Goal: Task Accomplishment & Management: Use online tool/utility

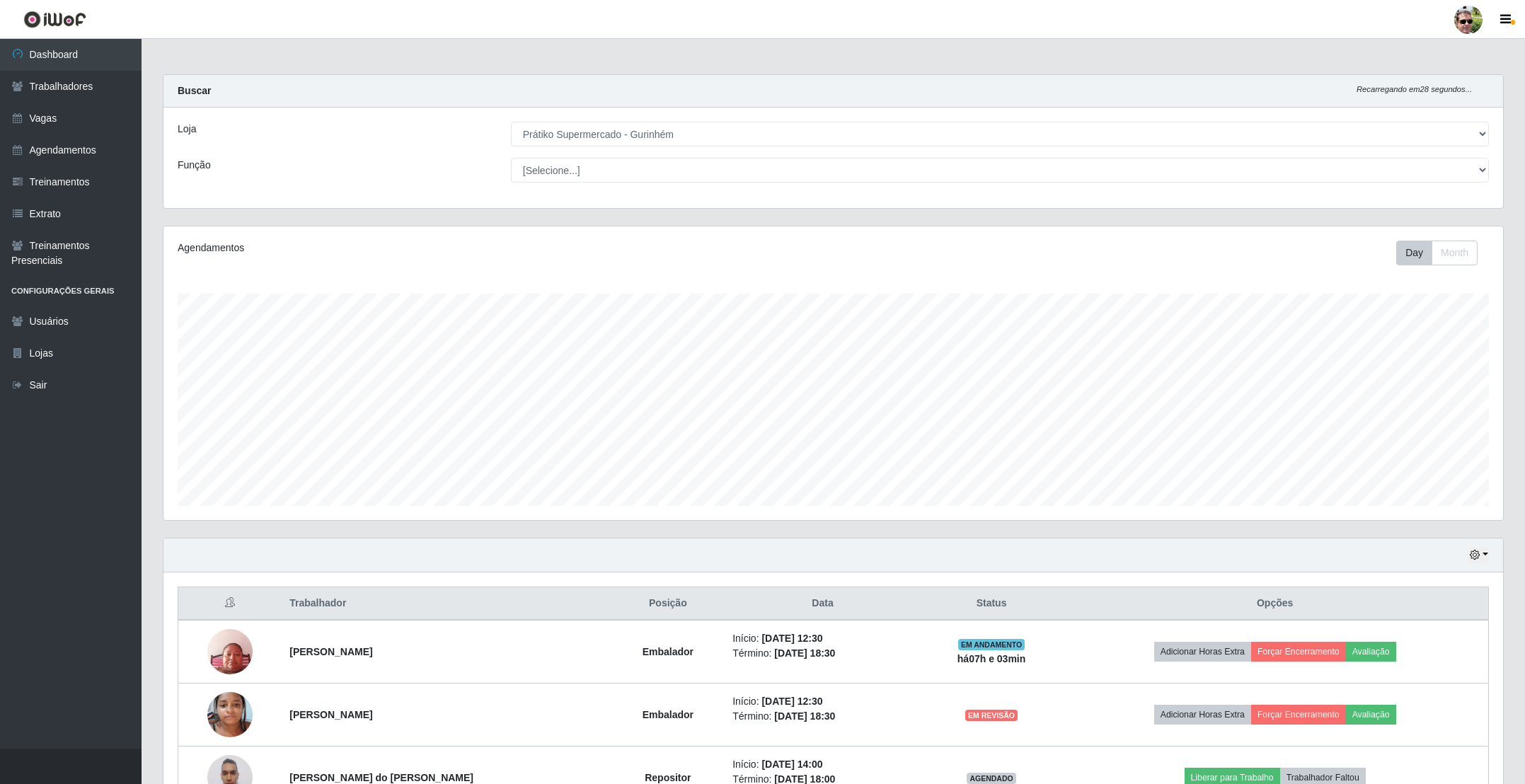
select select "176"
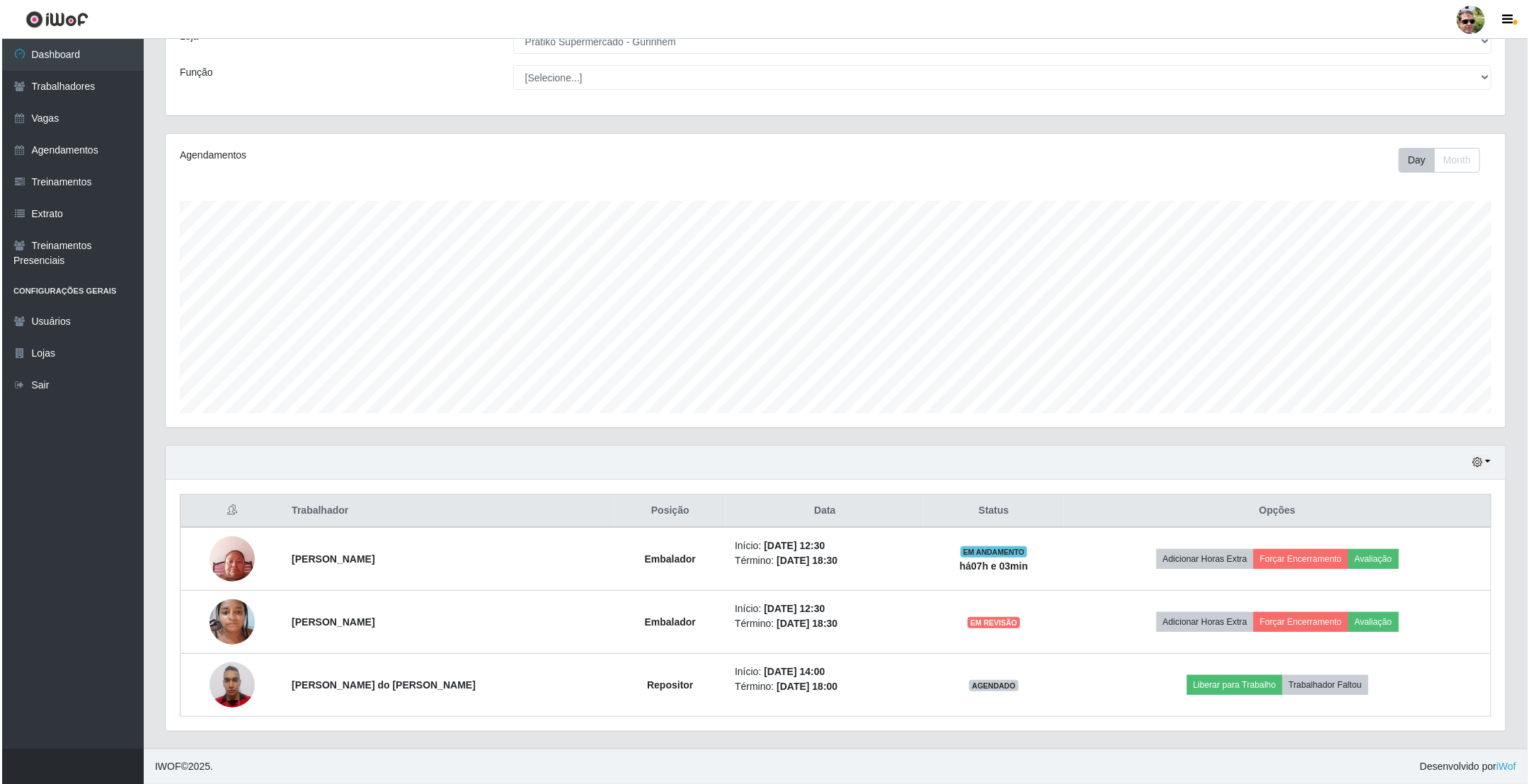
scroll to position [295, 1338]
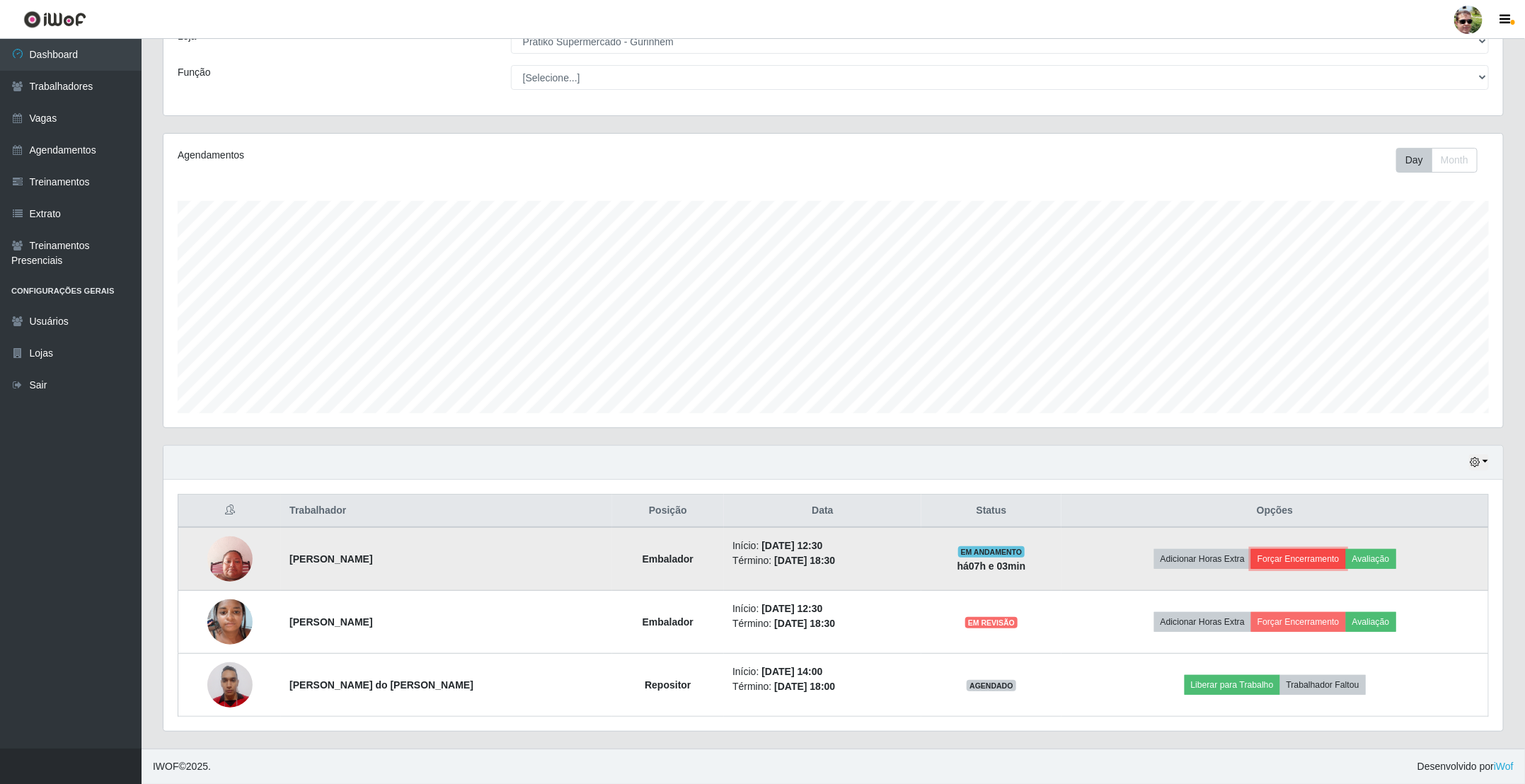
click at [1297, 553] on button "Forçar Encerramento" at bounding box center [1299, 558] width 95 height 20
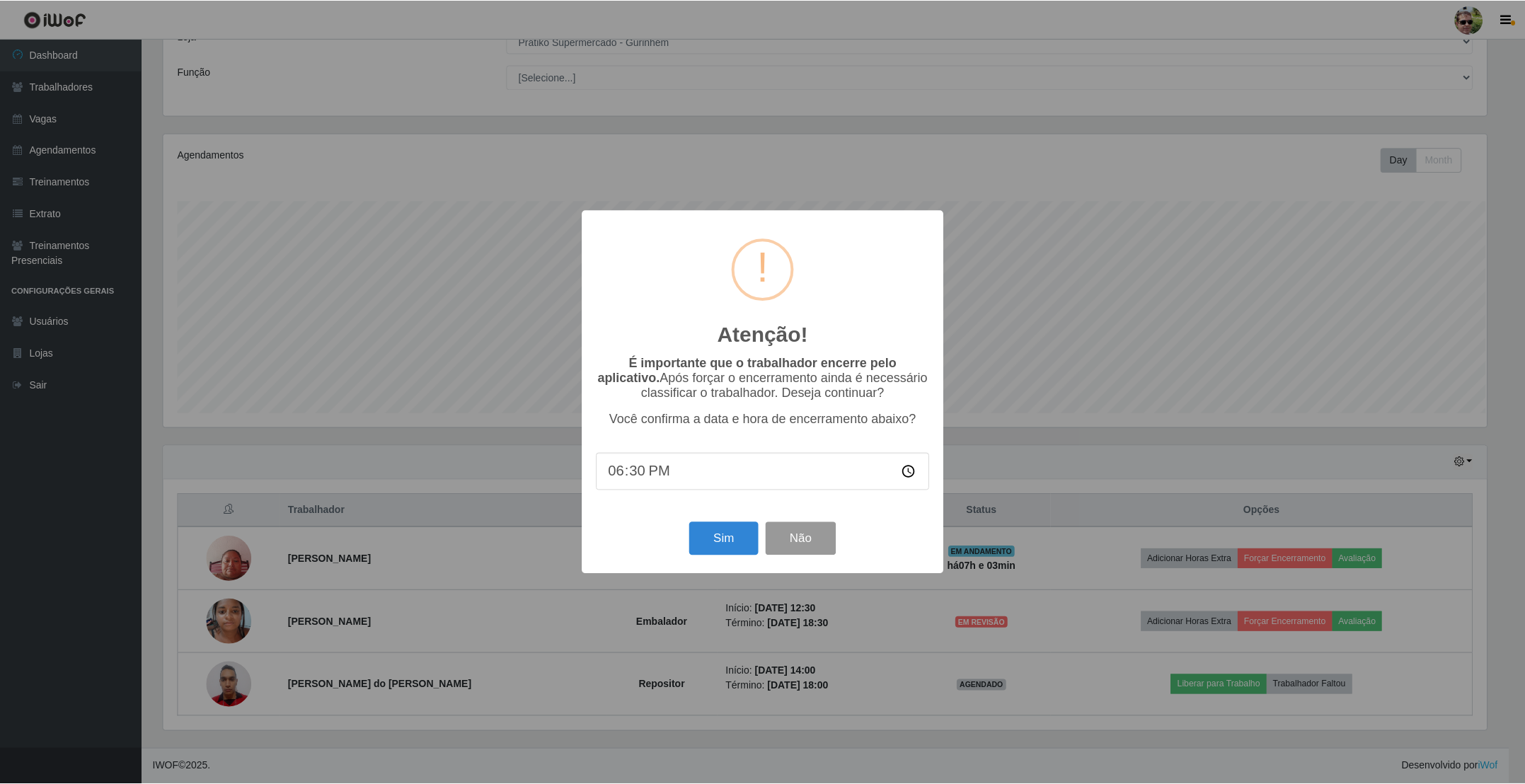
scroll to position [295, 1327]
click at [705, 539] on button "Sim" at bounding box center [725, 539] width 69 height 33
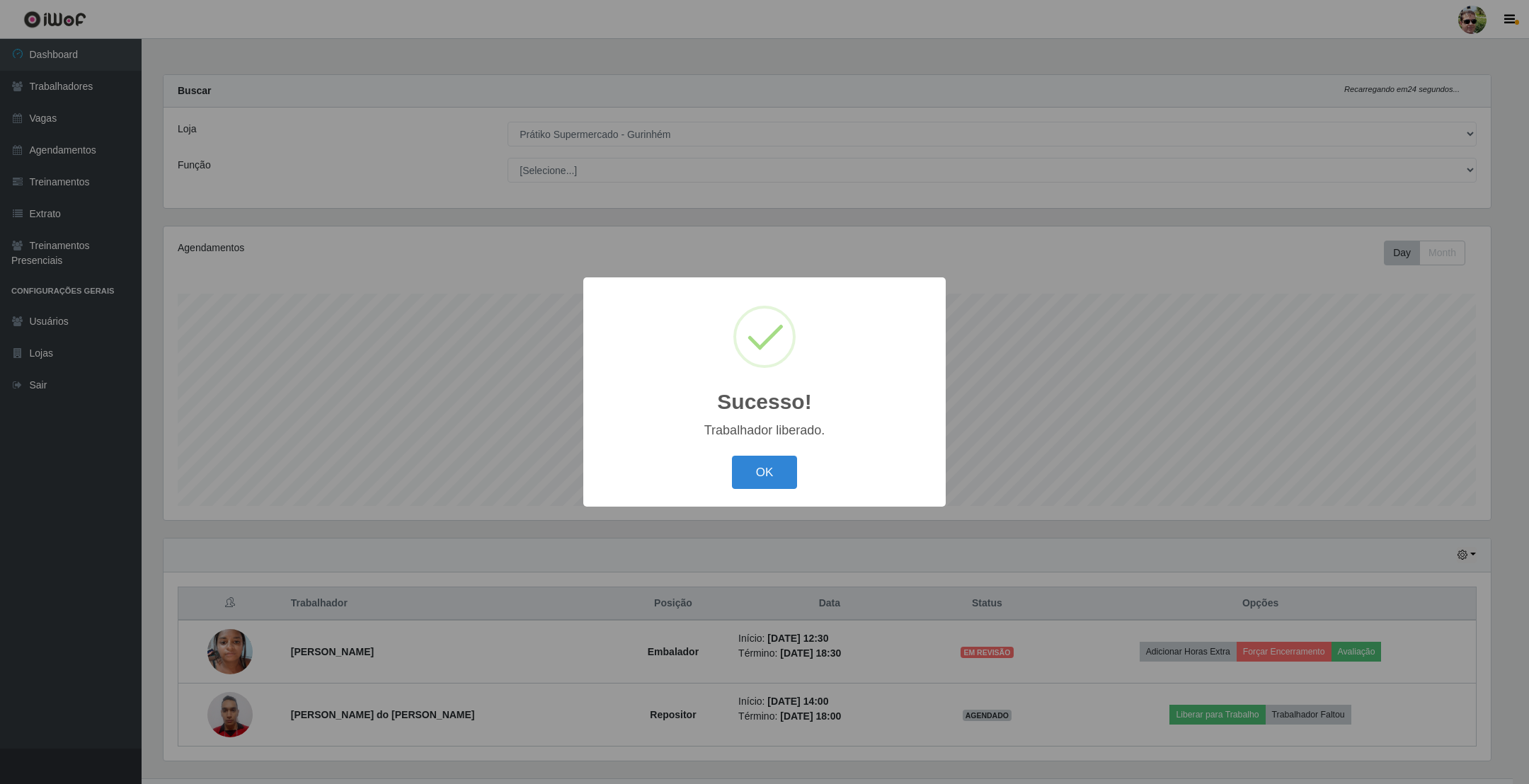
click at [732, 456] on button "OK" at bounding box center [764, 472] width 65 height 33
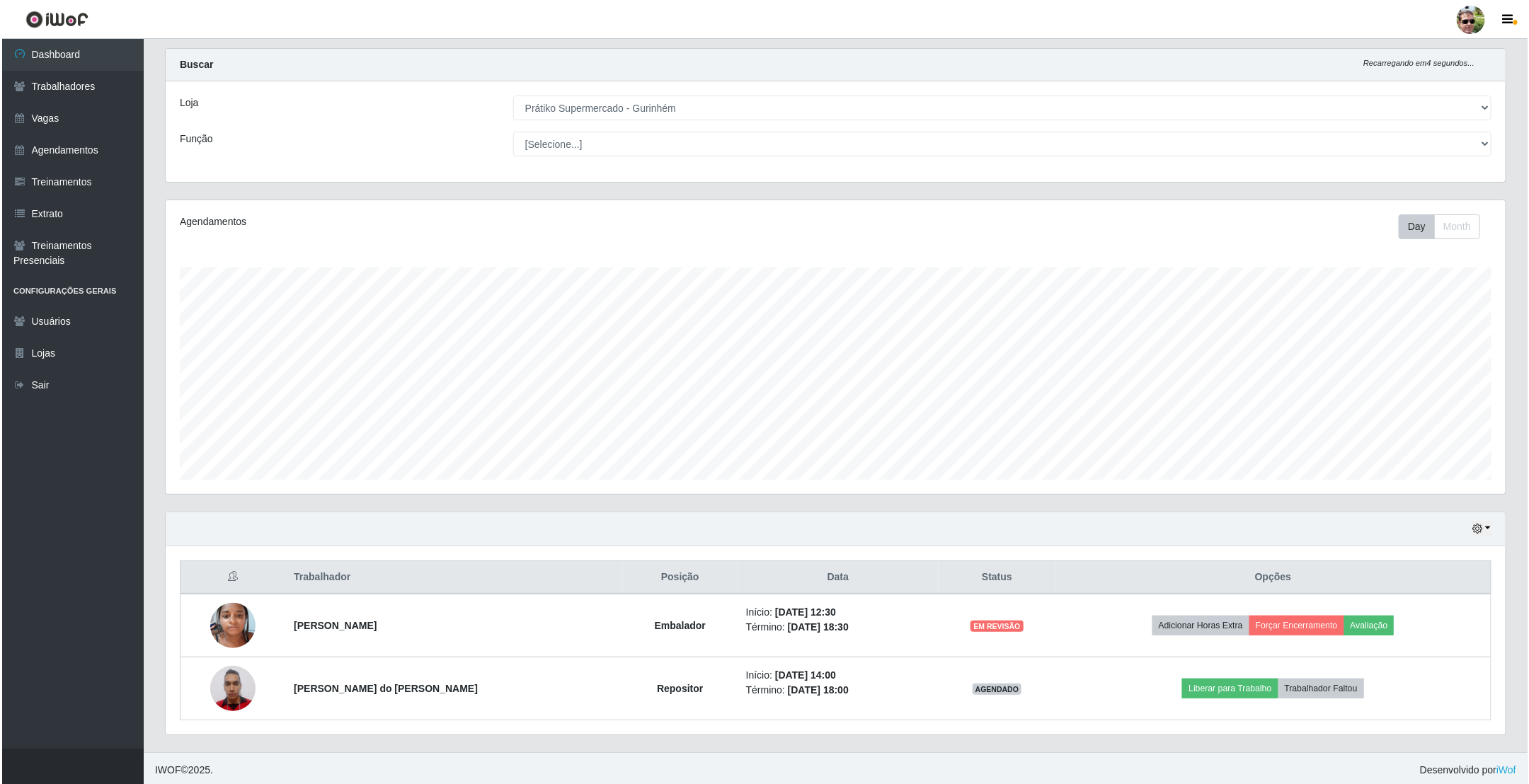
scroll to position [34, 0]
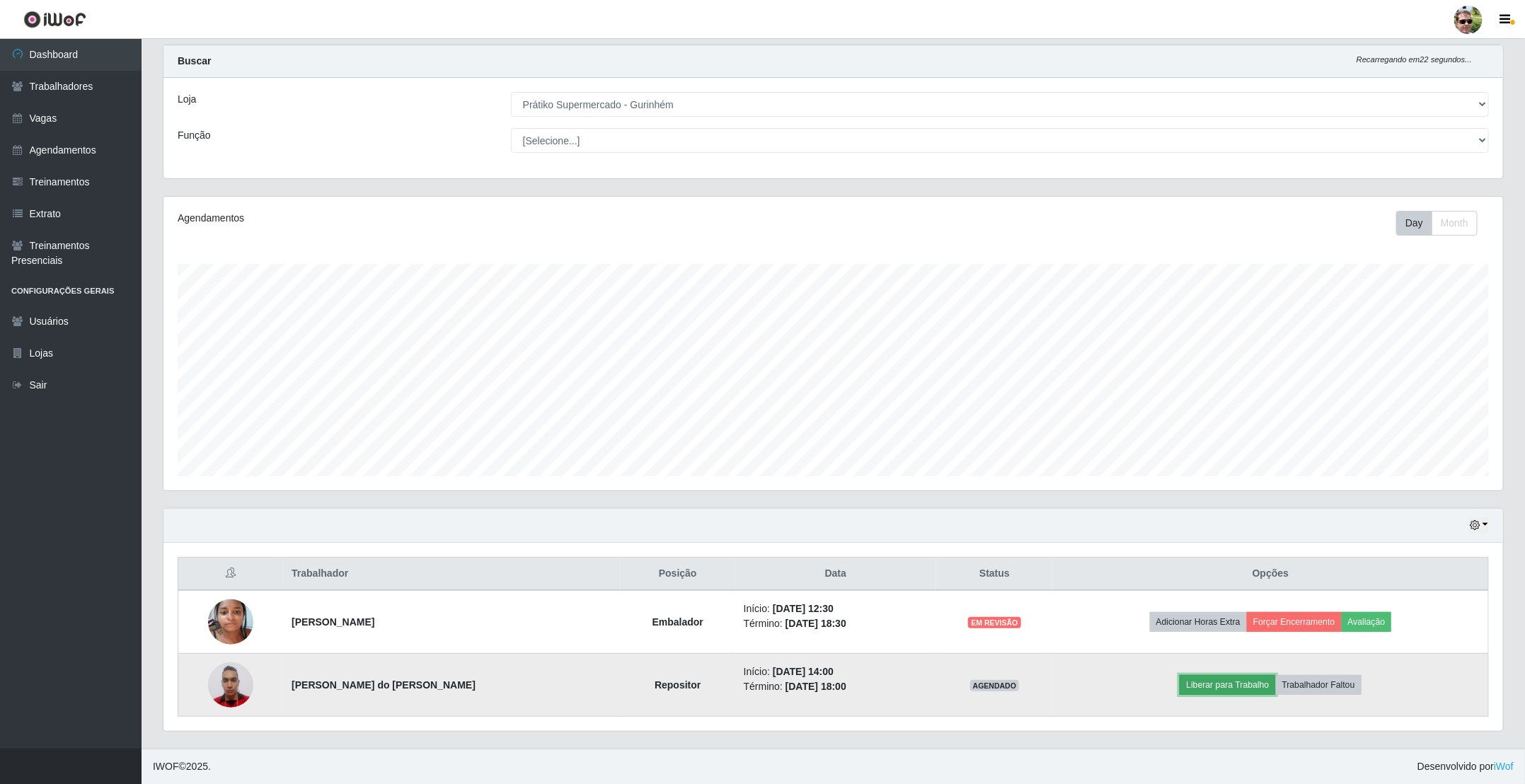
click at [1221, 682] on button "Liberar para Trabalho" at bounding box center [1228, 685] width 95 height 20
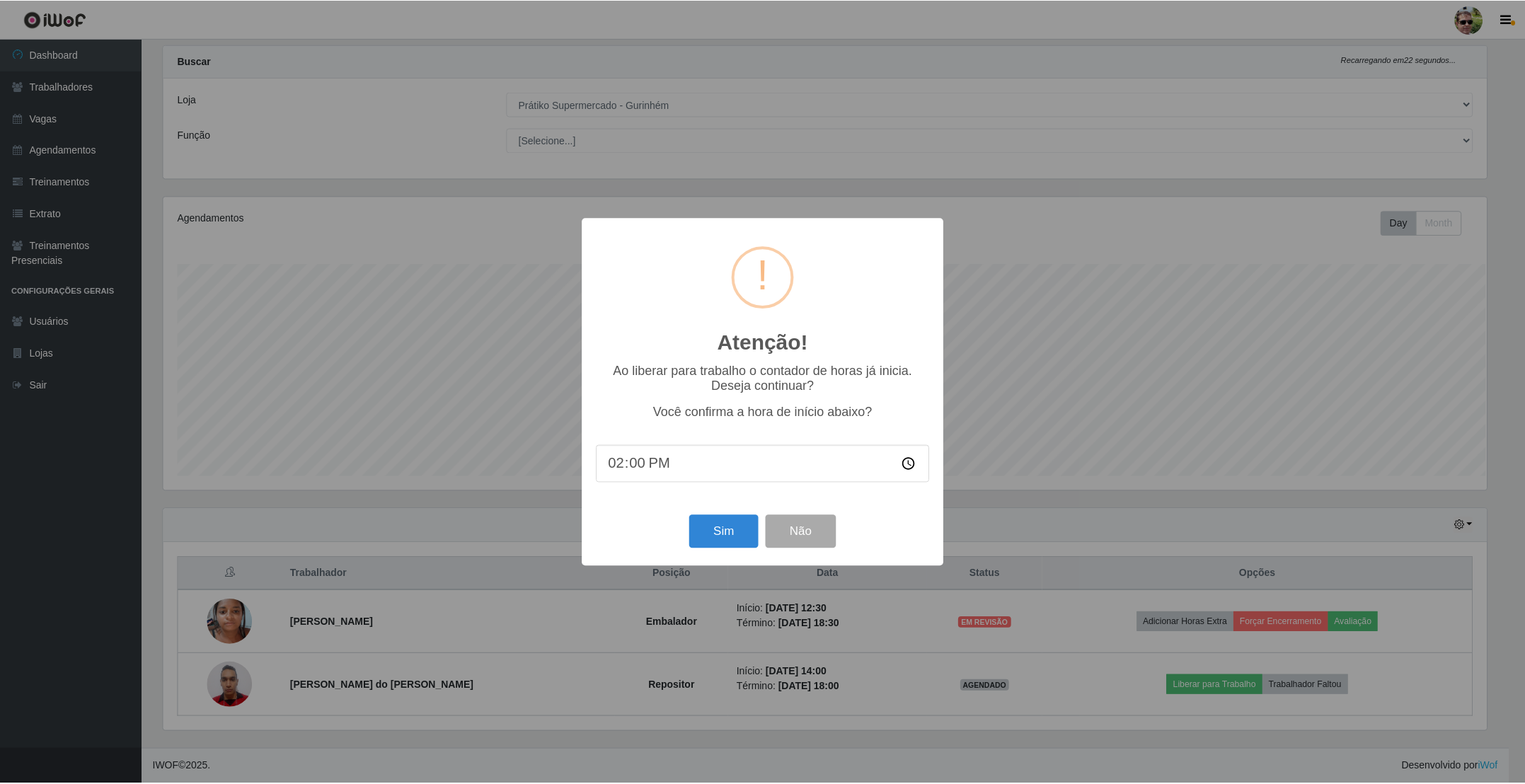
scroll to position [295, 1327]
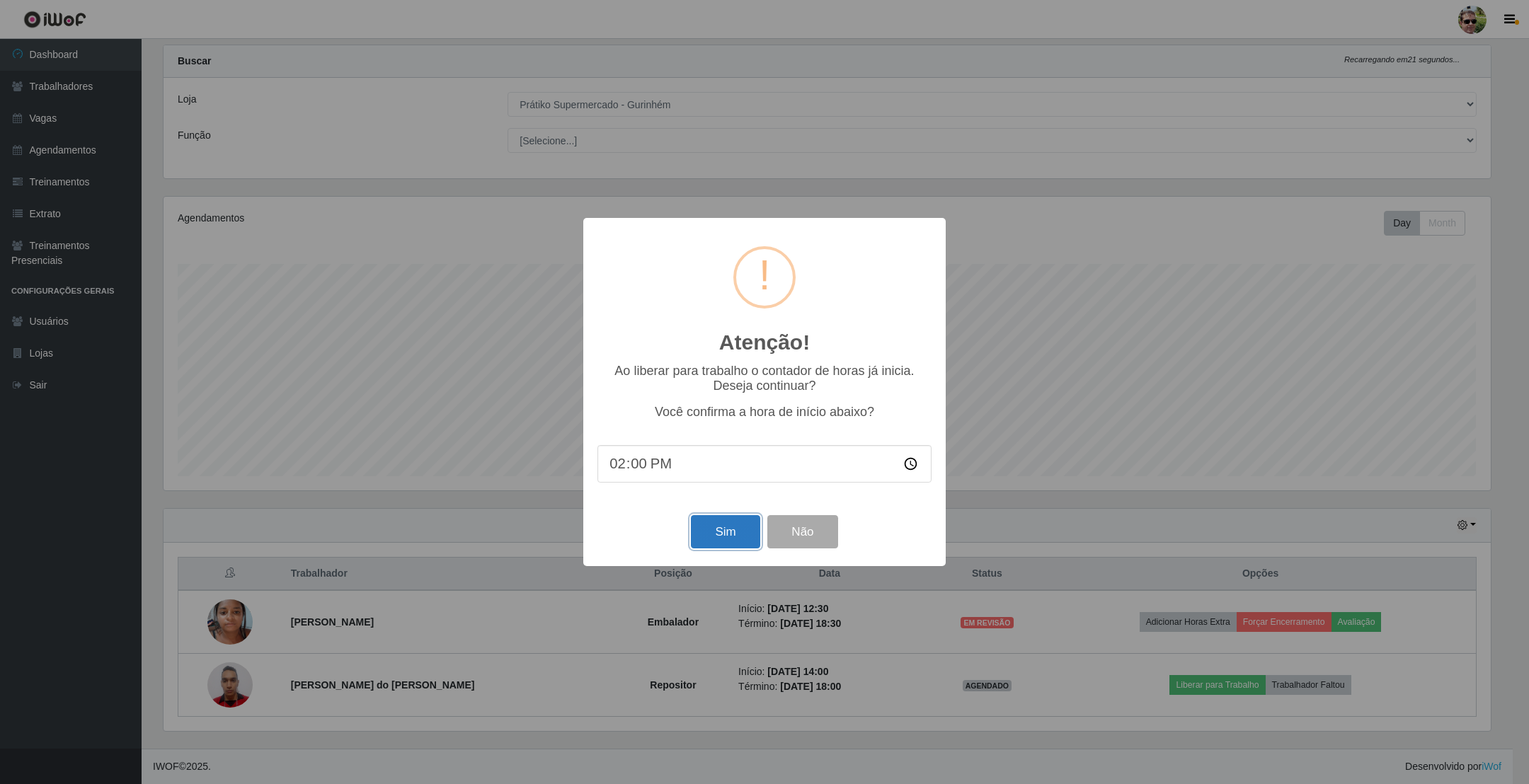
click at [727, 532] on button "Sim" at bounding box center [725, 532] width 69 height 33
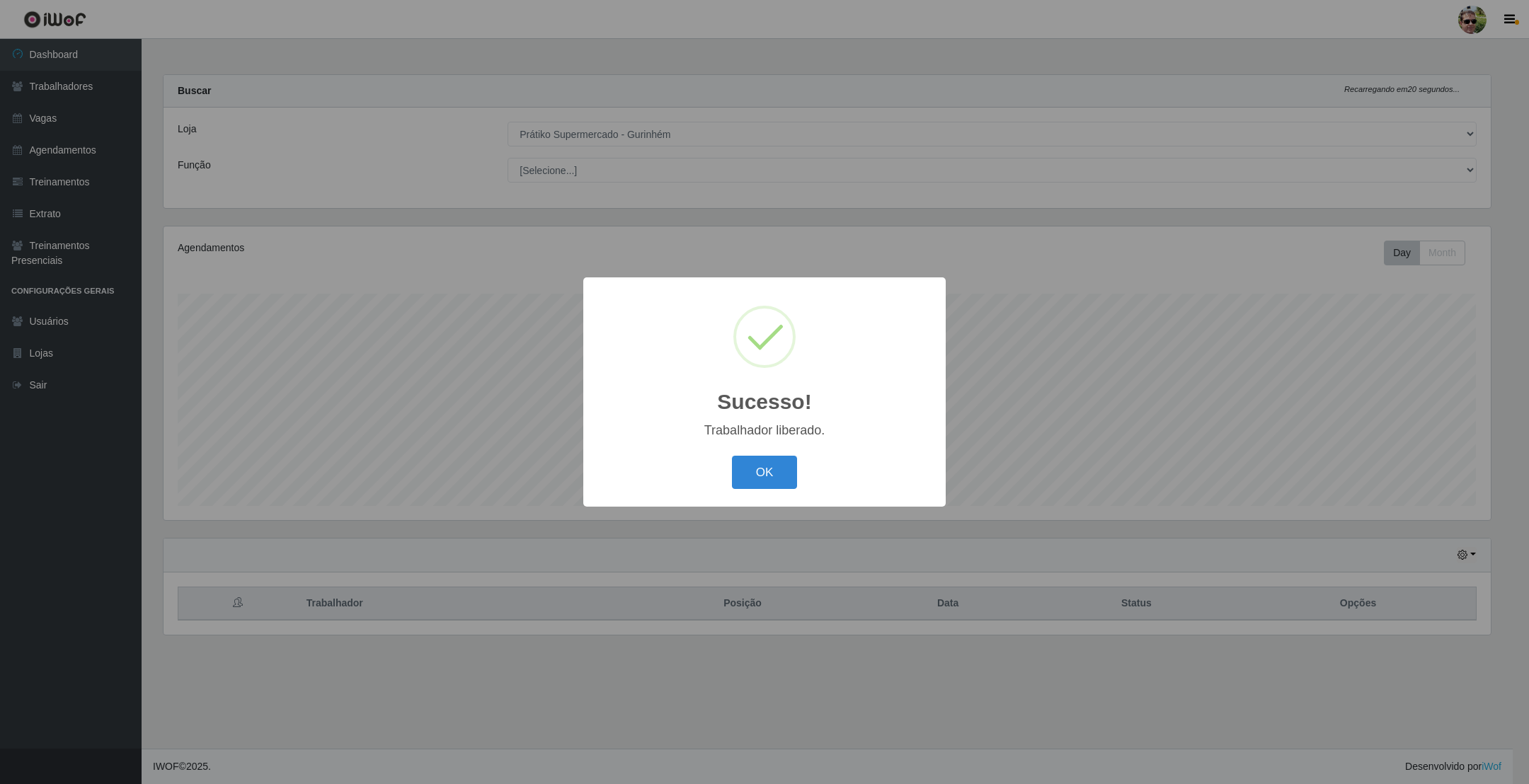
click at [732, 456] on button "OK" at bounding box center [764, 472] width 65 height 33
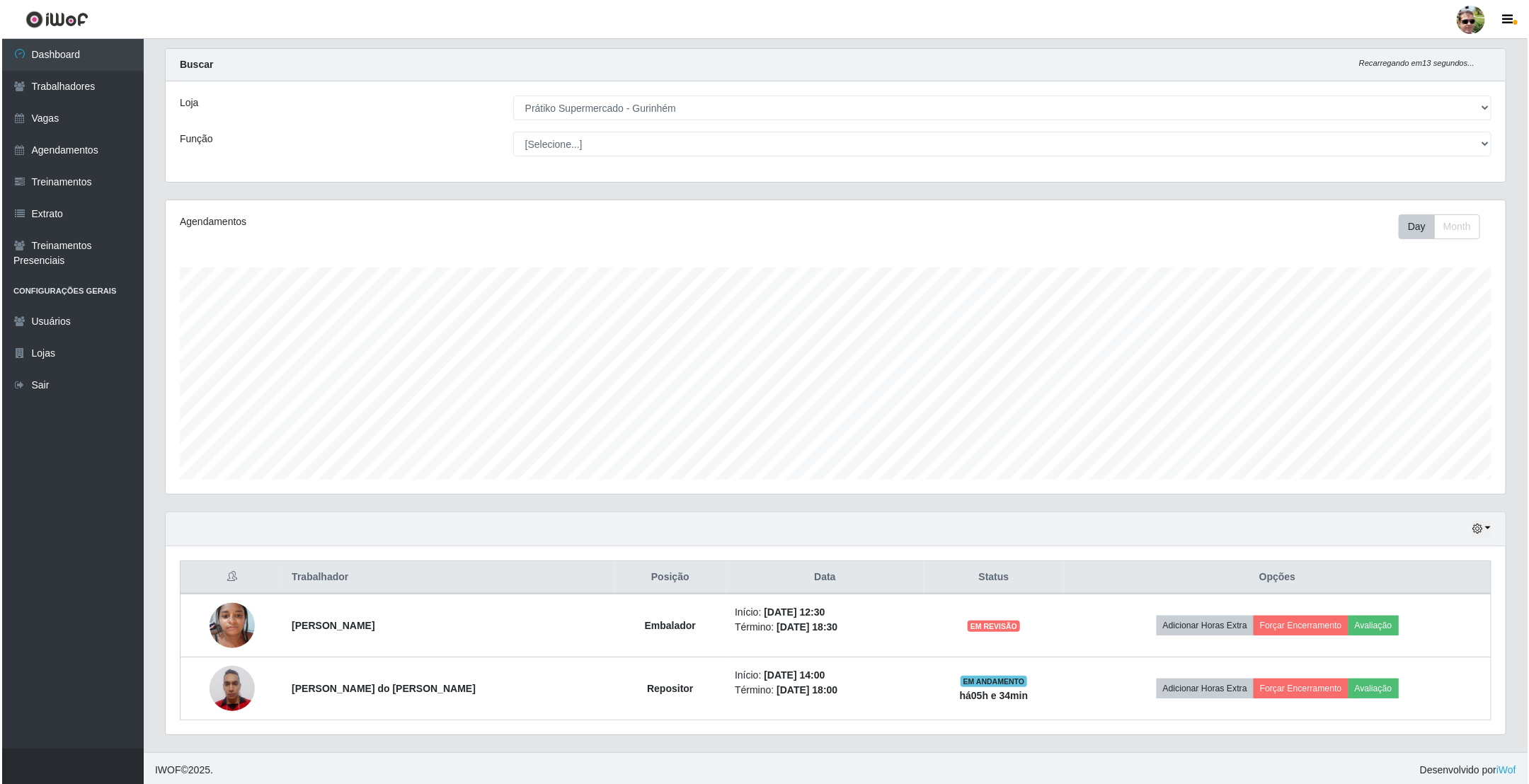
scroll to position [34, 0]
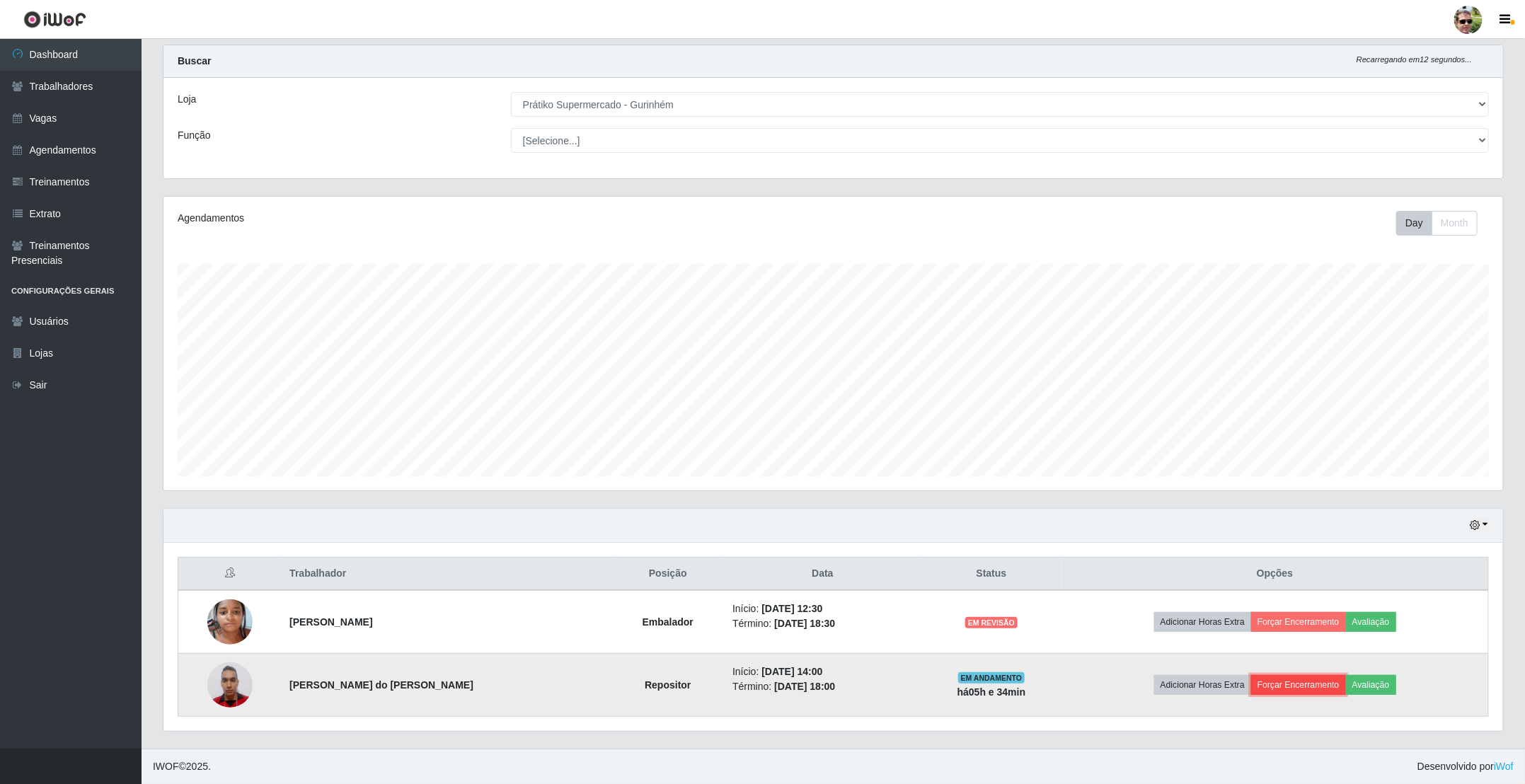
click at [1288, 685] on button "Forçar Encerramento" at bounding box center [1299, 685] width 95 height 20
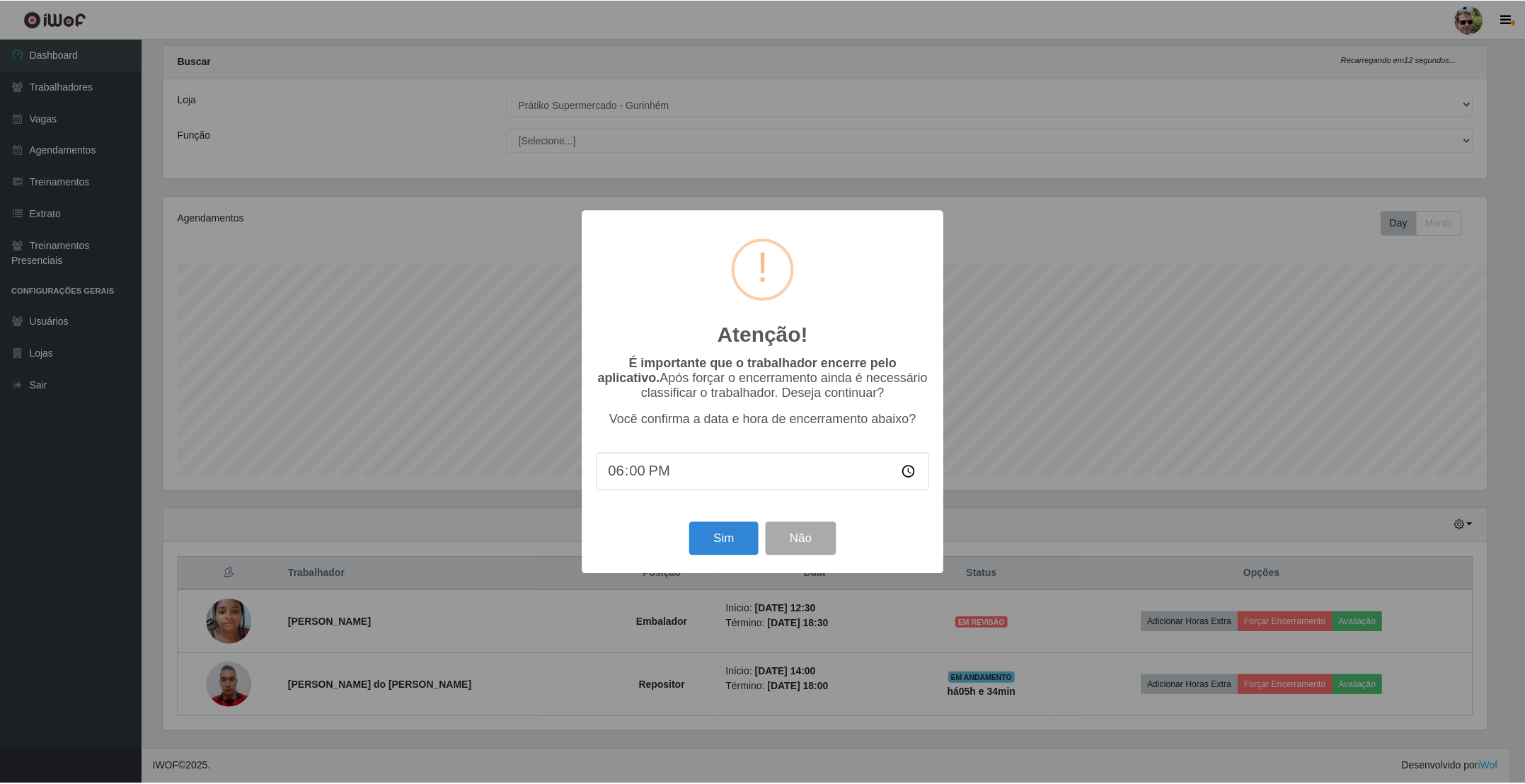
scroll to position [295, 1327]
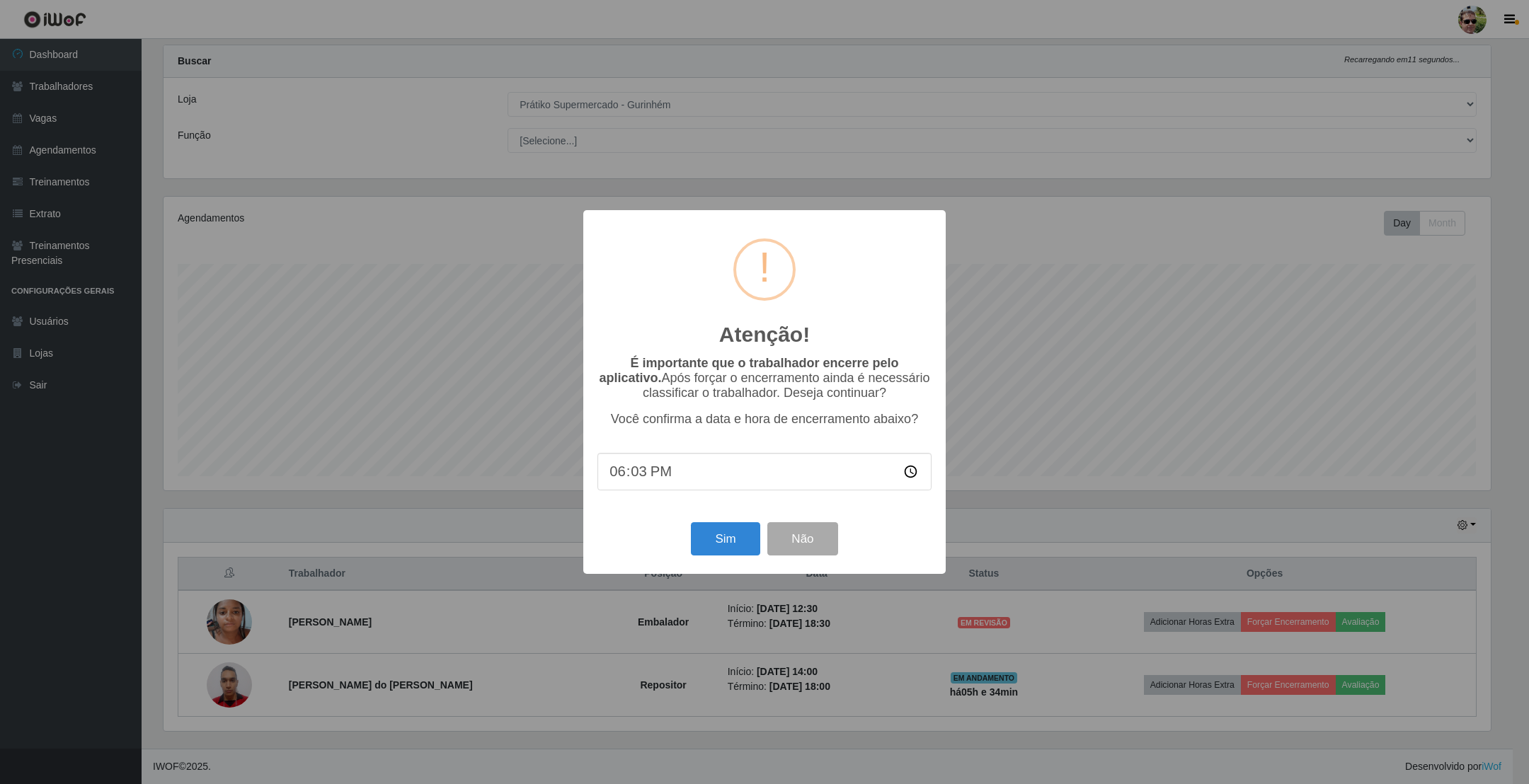
type input "18:30"
click at [718, 546] on button "Sim" at bounding box center [725, 539] width 69 height 33
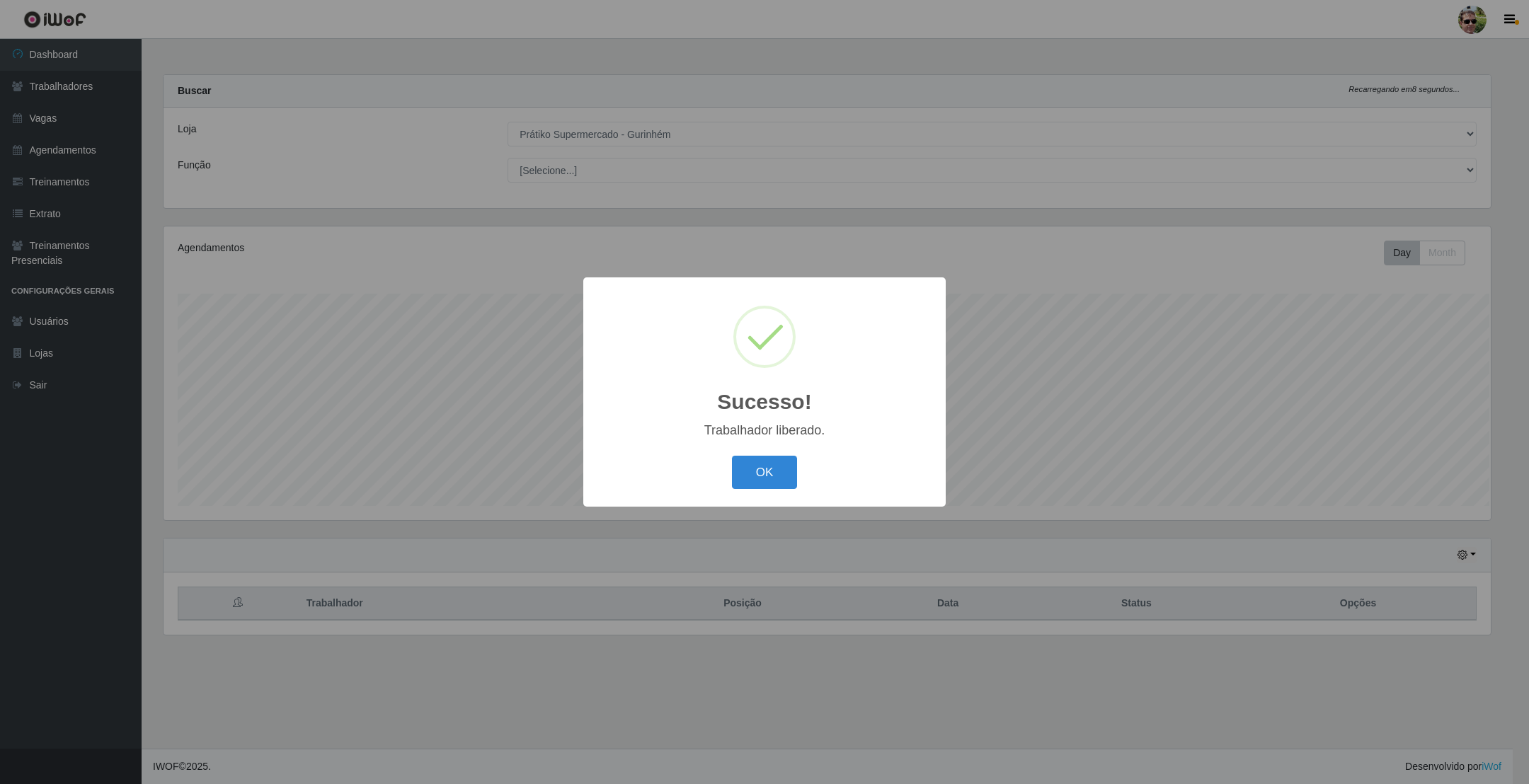
scroll to position [0, 0]
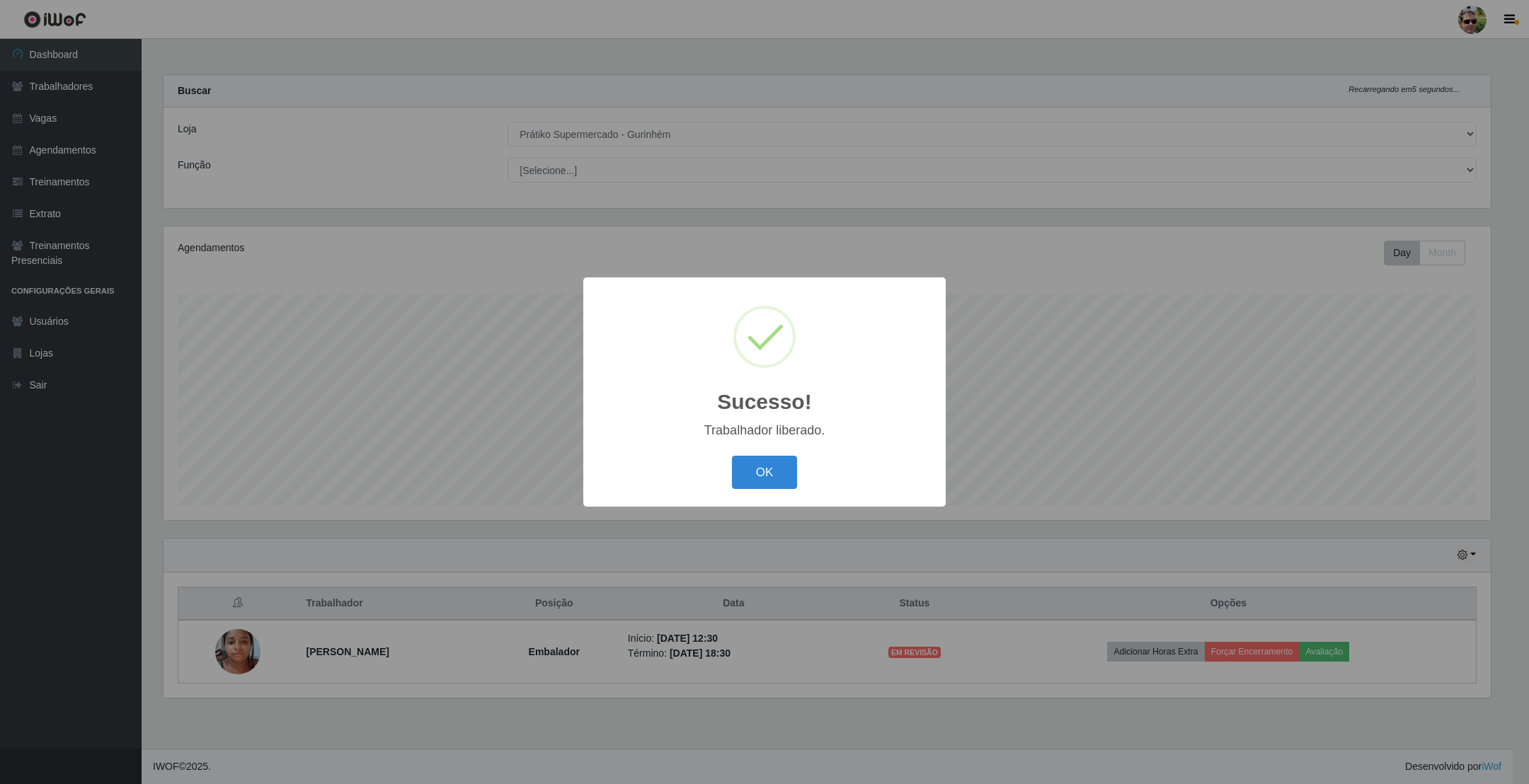
click at [732, 456] on button "OK" at bounding box center [764, 472] width 65 height 33
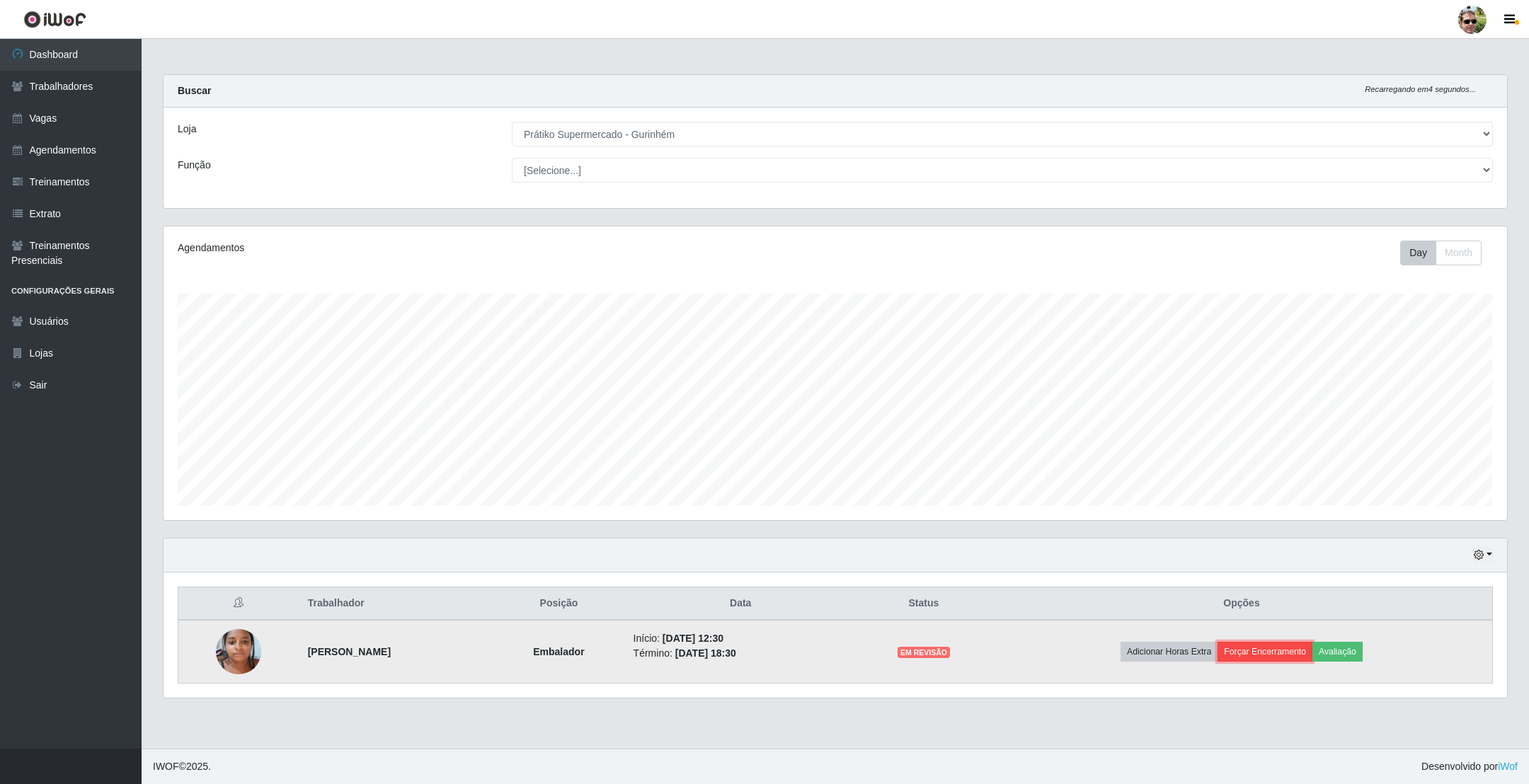
click at [1279, 651] on button "Forçar Encerramento" at bounding box center [1265, 651] width 95 height 20
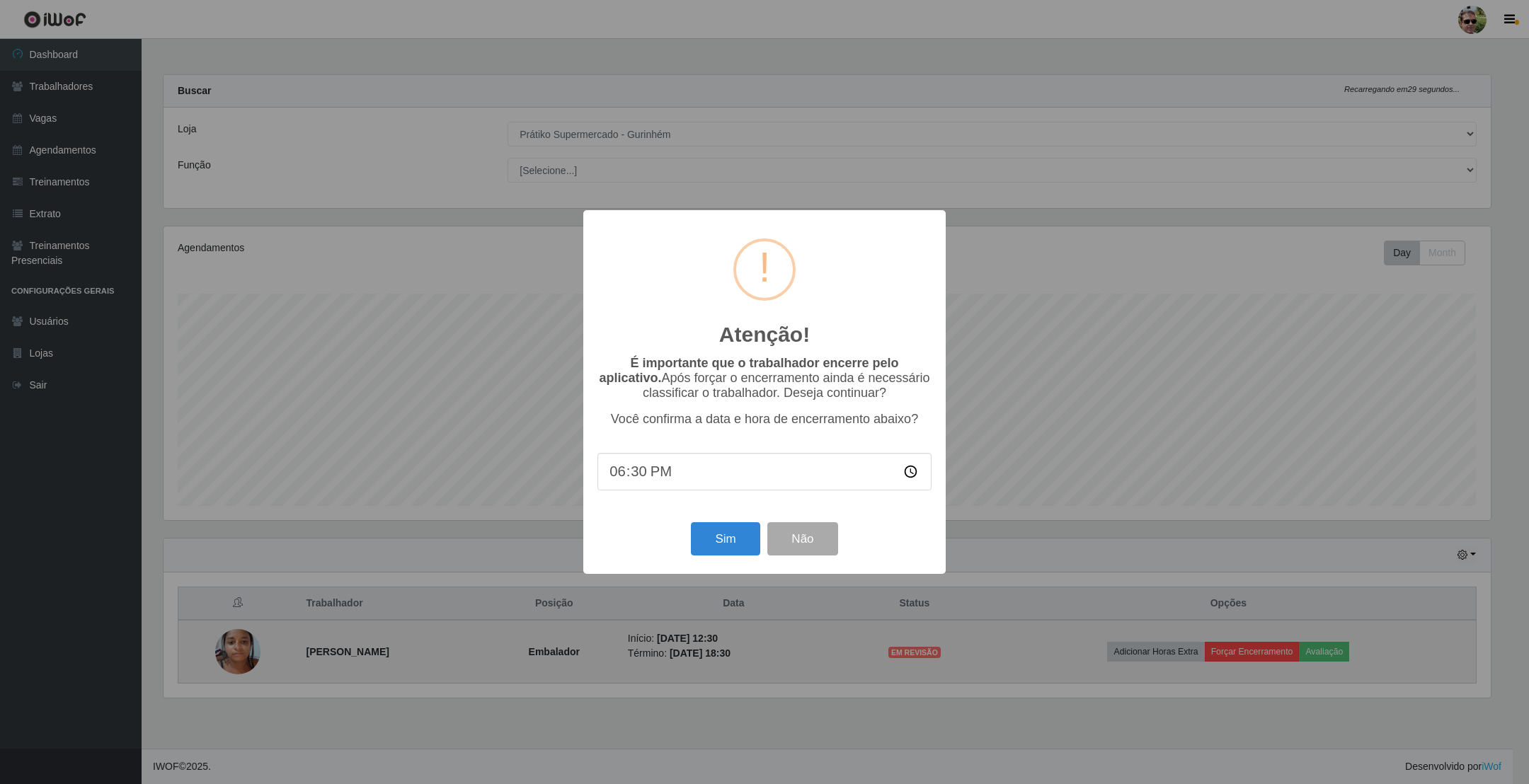
scroll to position [707309, 706479]
type input "18:30"
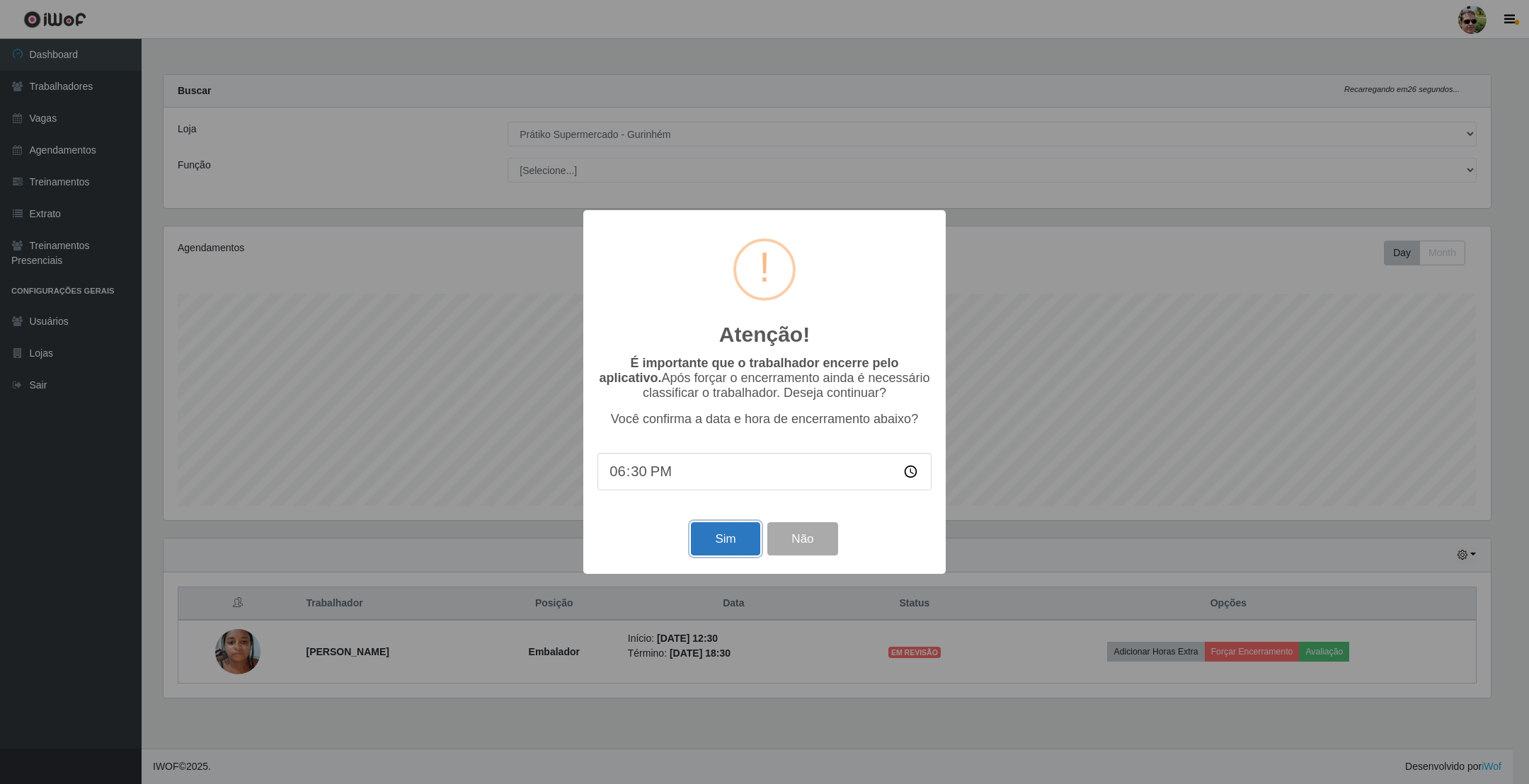
click at [740, 540] on button "Sim" at bounding box center [725, 539] width 69 height 33
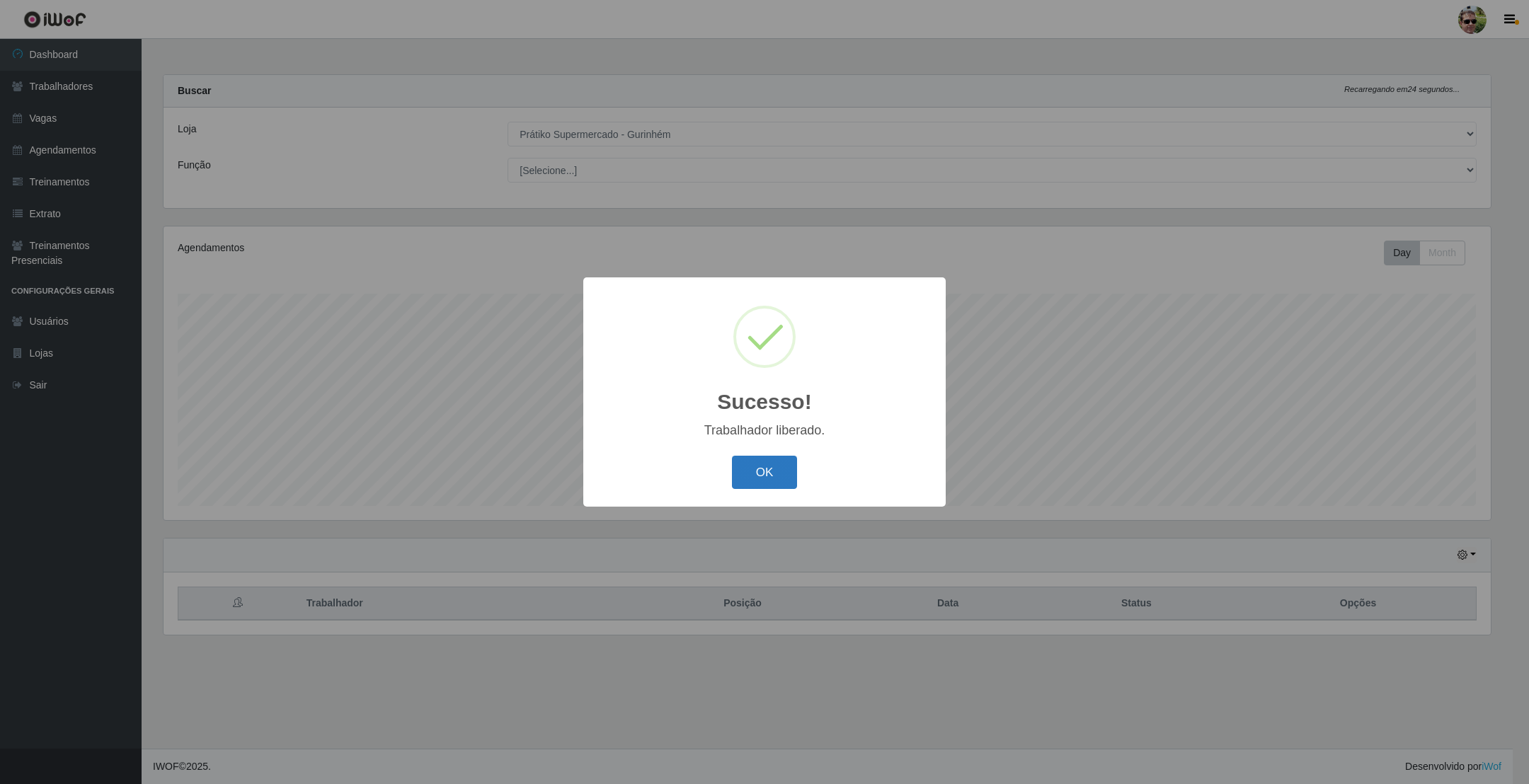
click at [767, 463] on button "OK" at bounding box center [764, 472] width 65 height 33
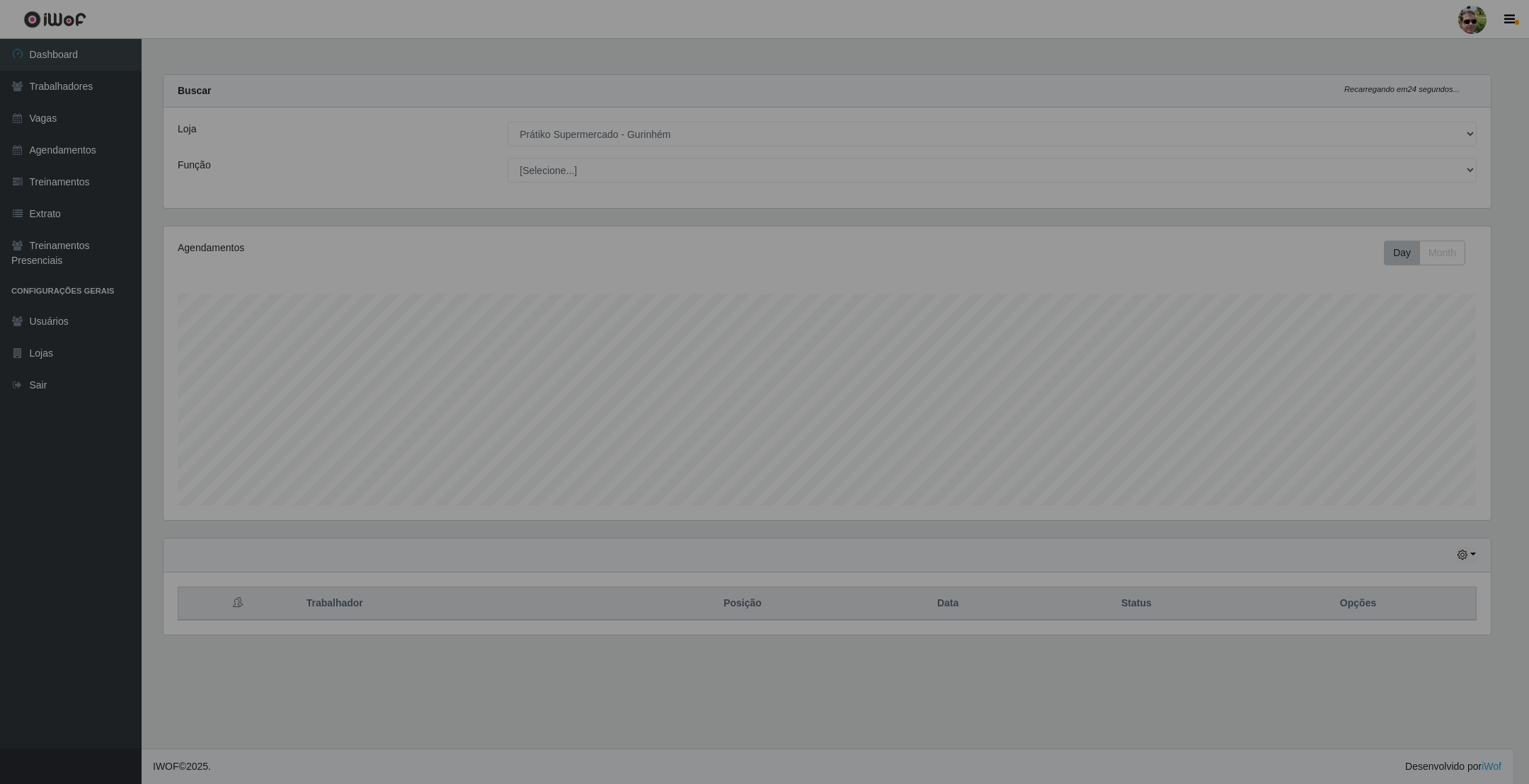
scroll to position [295, 1342]
